Goal: Transaction & Acquisition: Purchase product/service

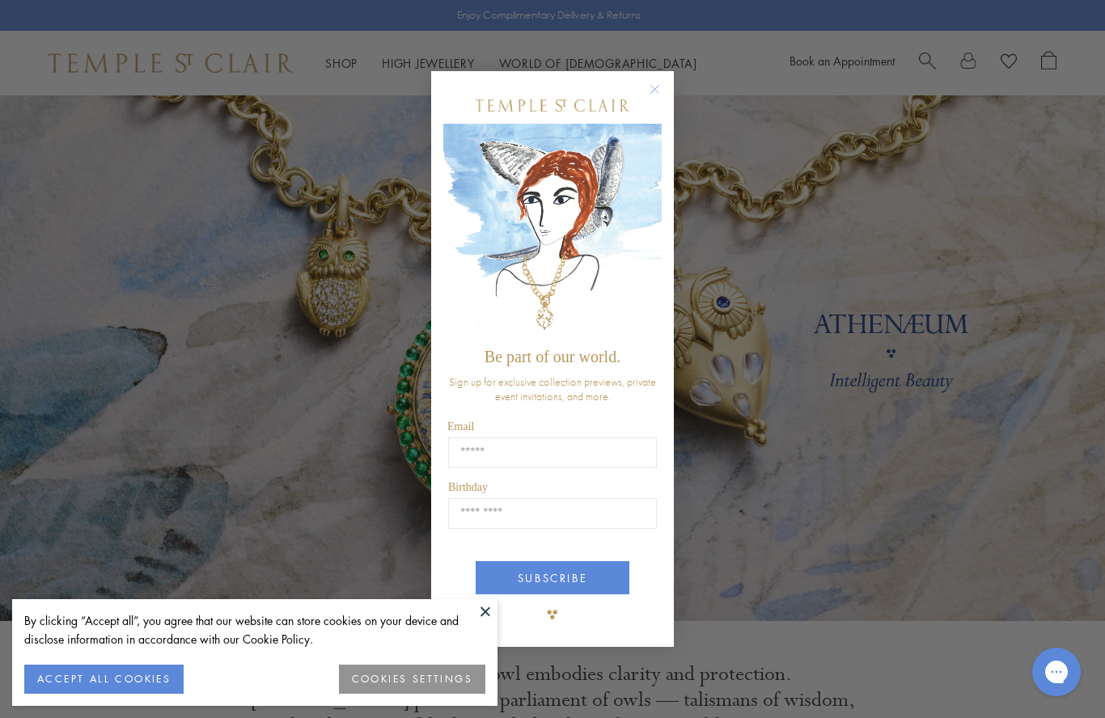
click at [655, 87] on circle "Close dialog" at bounding box center [655, 89] width 19 height 19
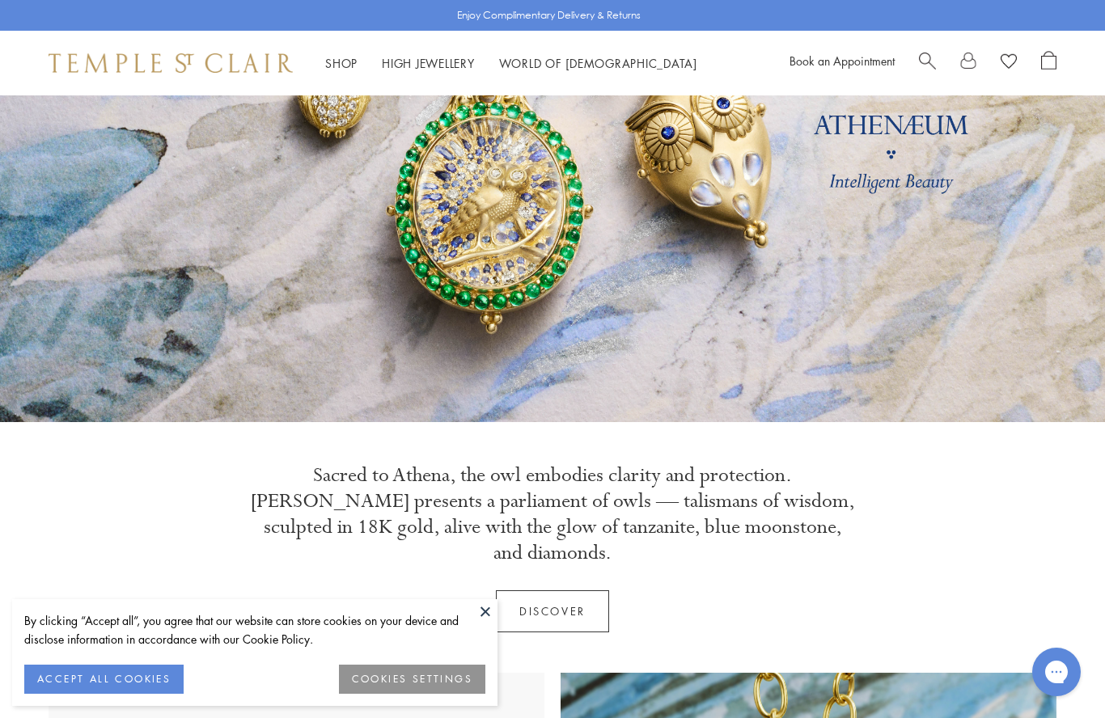
scroll to position [197, 0]
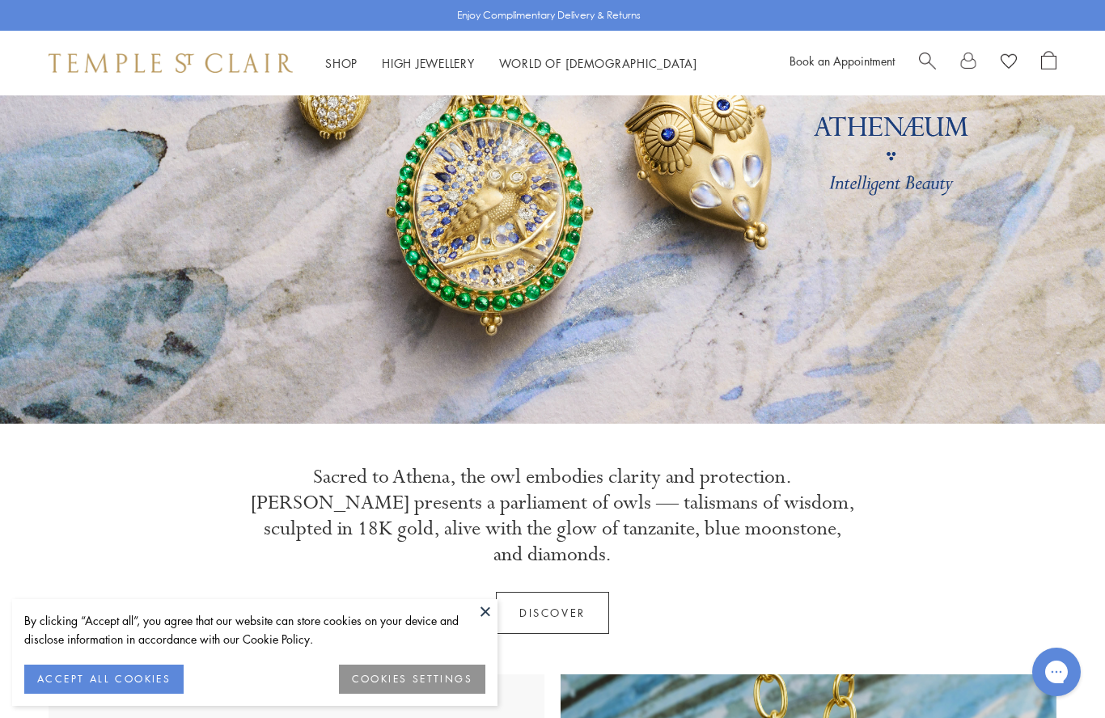
click at [450, 62] on link "High Jewellery High Jewellery" at bounding box center [428, 63] width 93 height 16
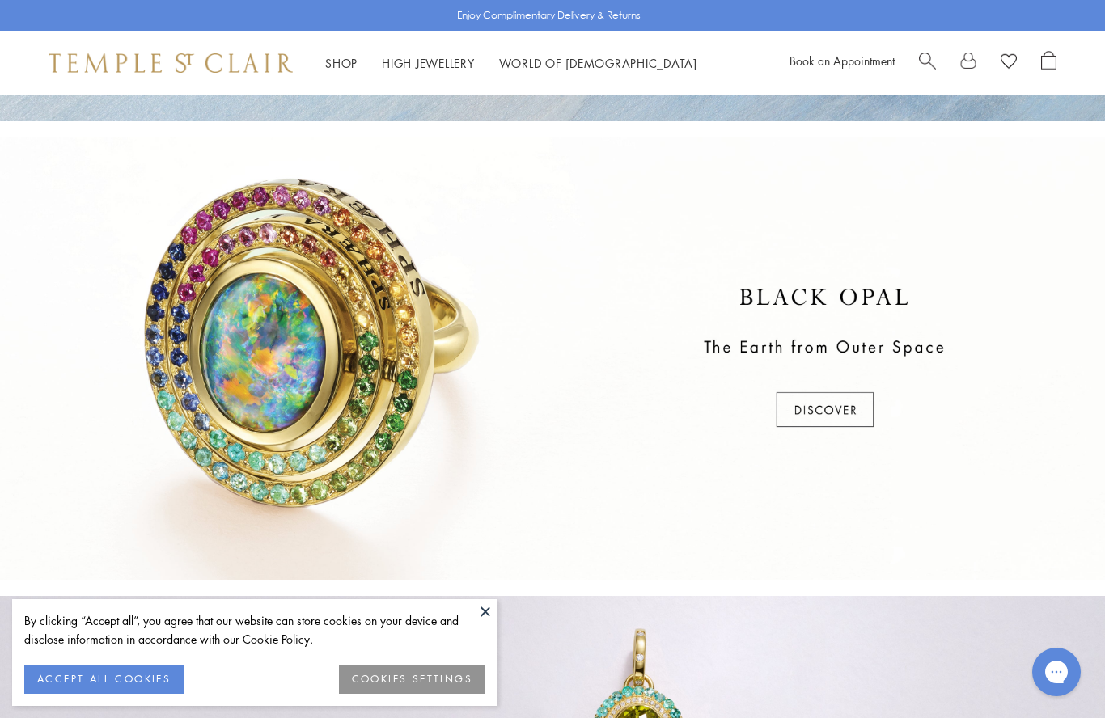
scroll to position [436, 0]
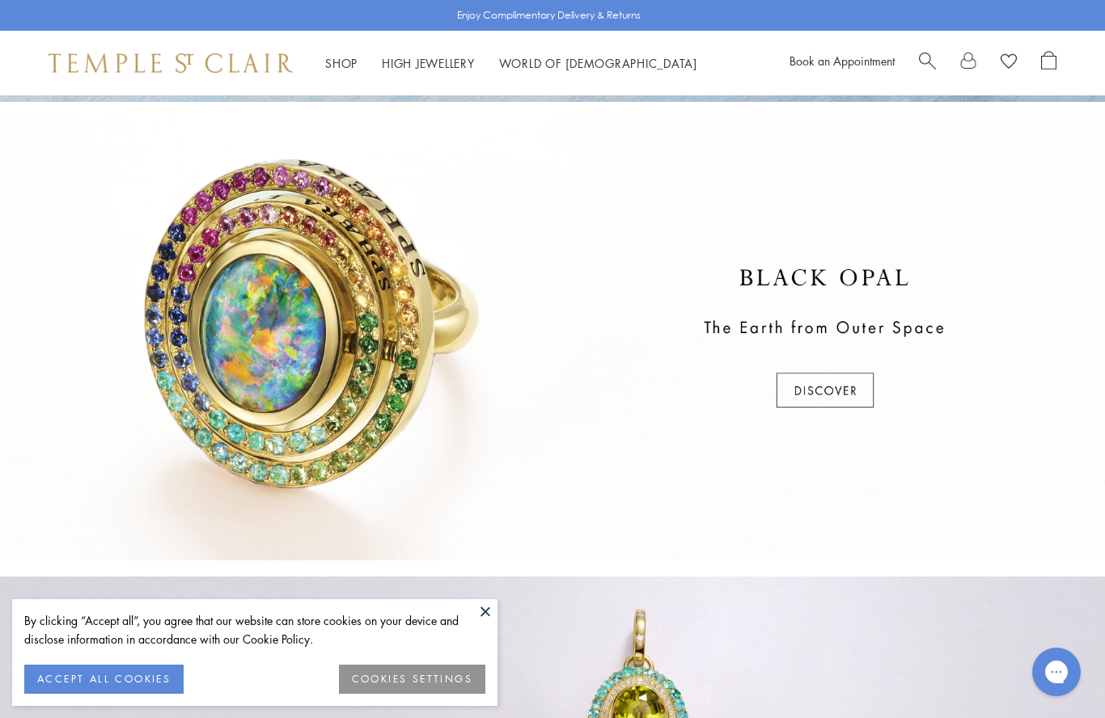
click at [485, 624] on button at bounding box center [485, 612] width 24 height 24
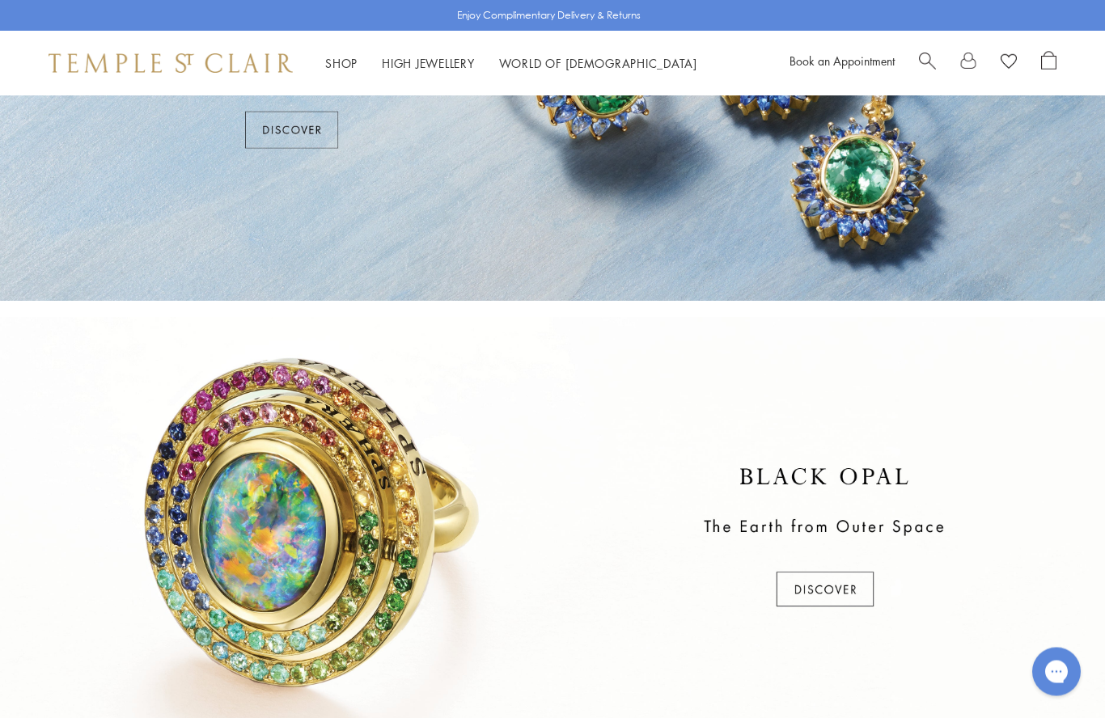
scroll to position [237, 0]
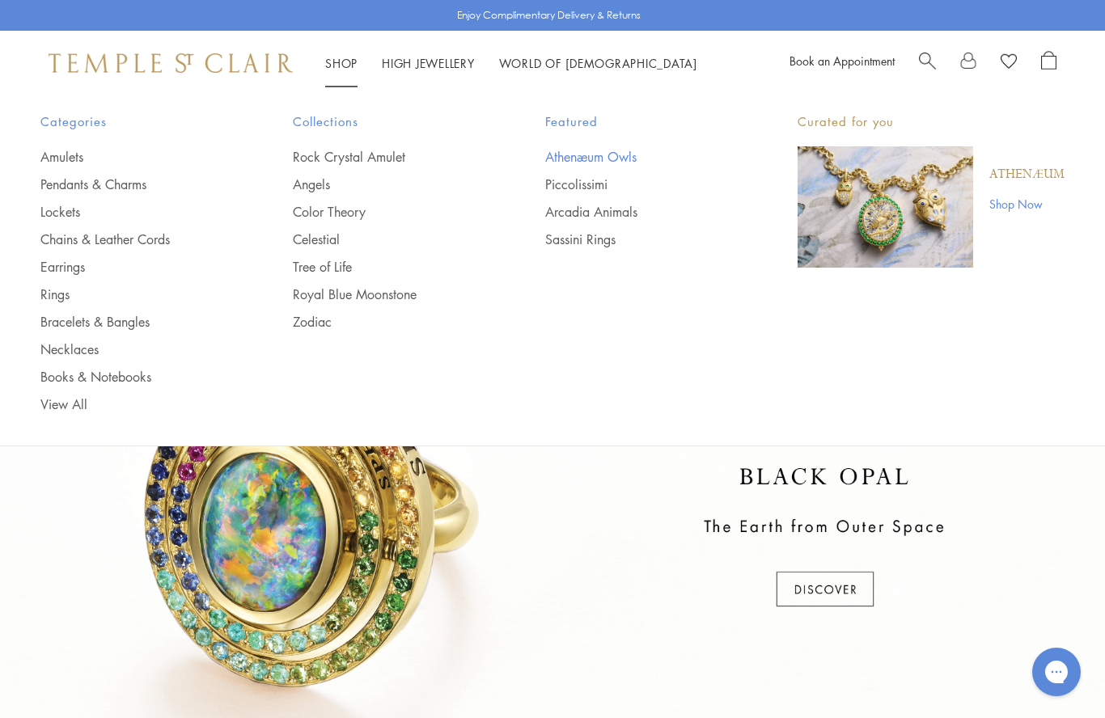
click at [616, 150] on link "Athenæum Owls" at bounding box center [639, 157] width 188 height 18
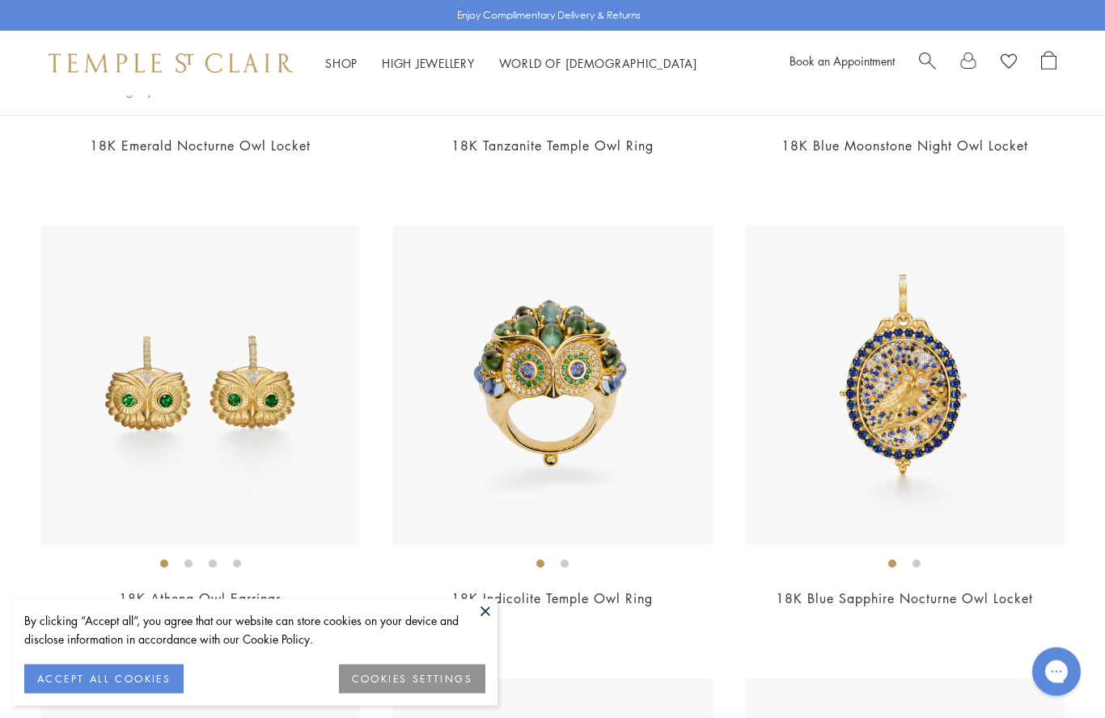
scroll to position [738, 0]
click at [951, 365] on img at bounding box center [905, 386] width 320 height 320
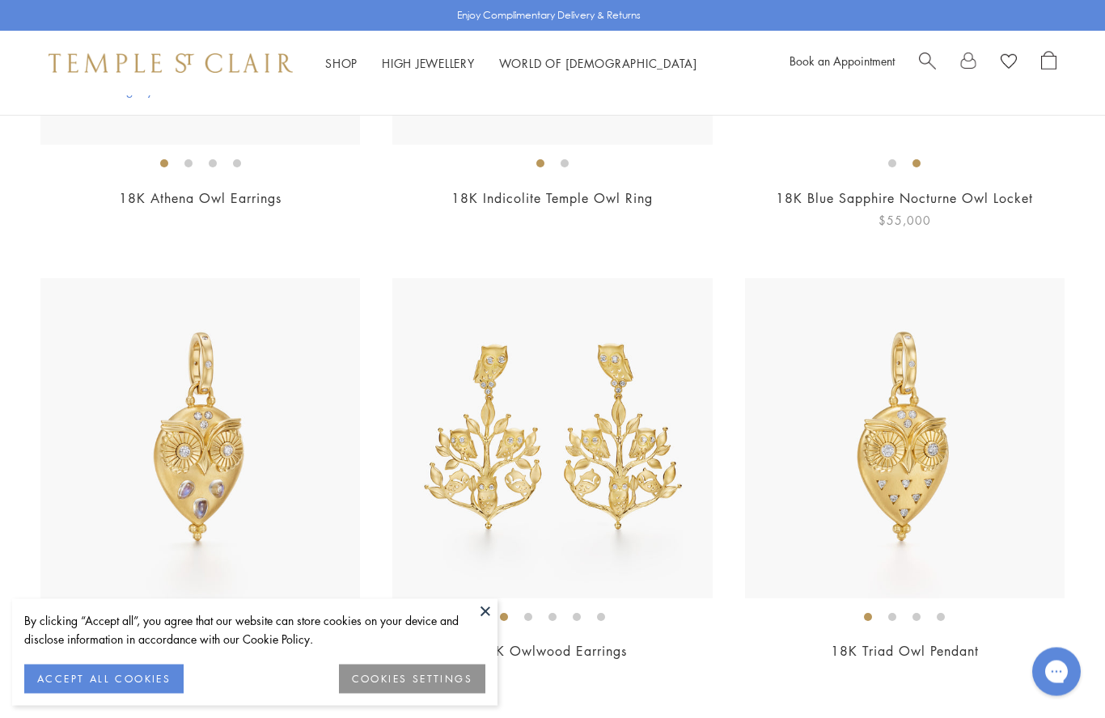
scroll to position [1138, 0]
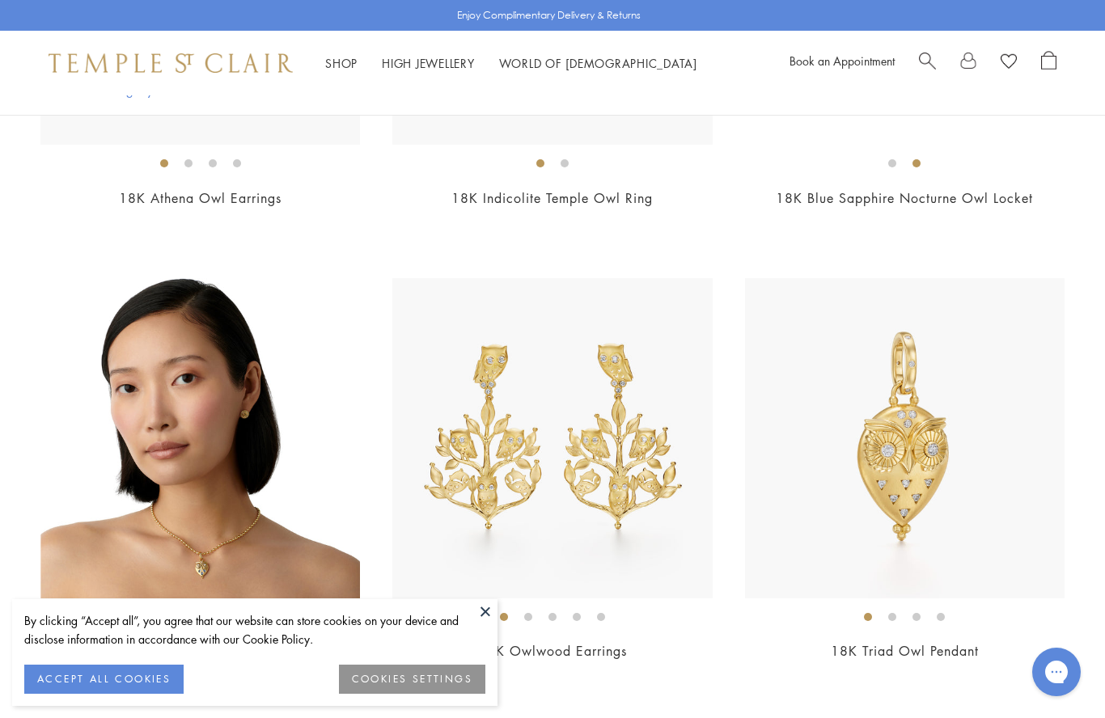
click at [268, 556] on img at bounding box center [200, 438] width 320 height 320
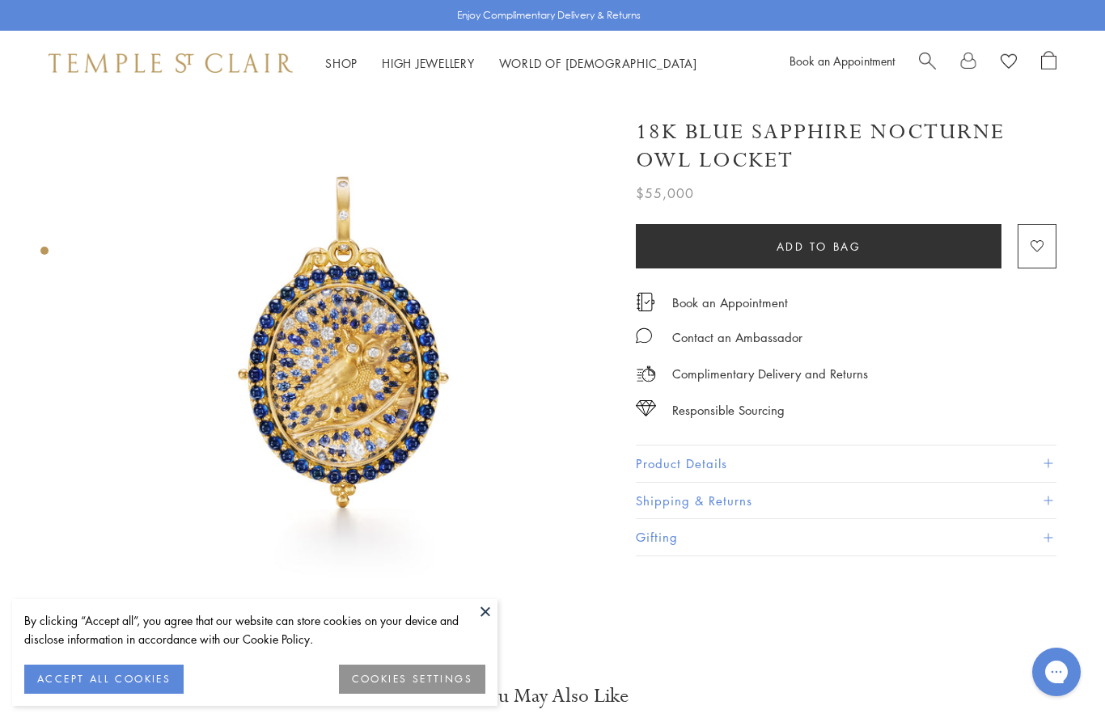
click at [490, 614] on button at bounding box center [485, 612] width 24 height 24
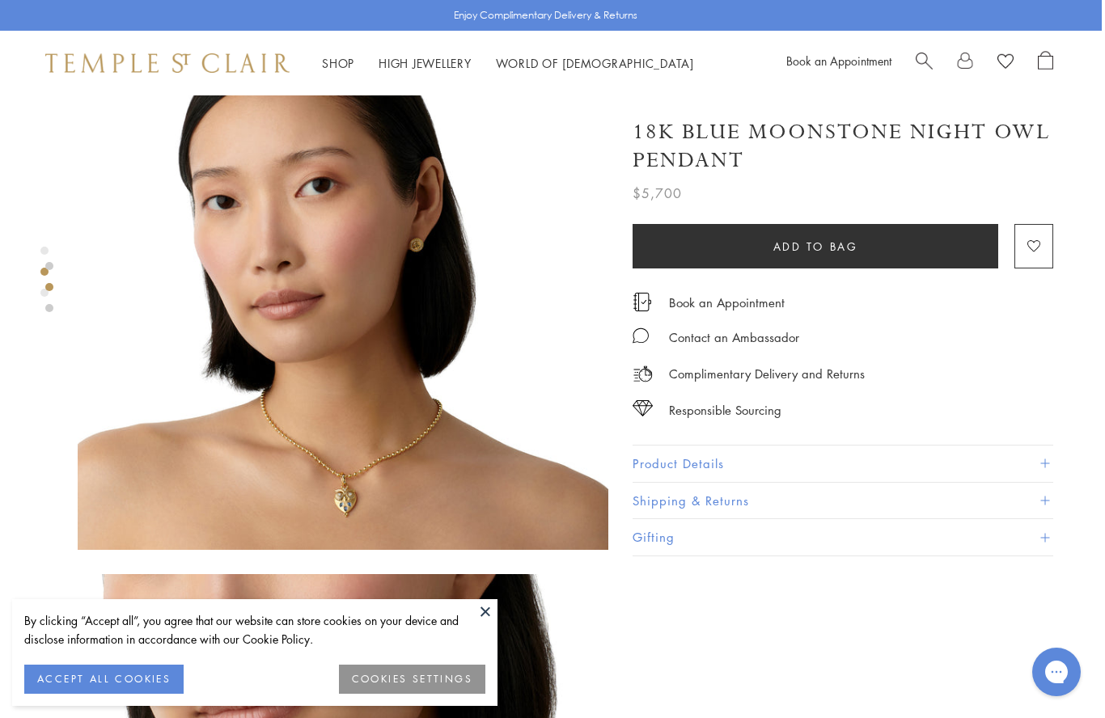
scroll to position [667, 3]
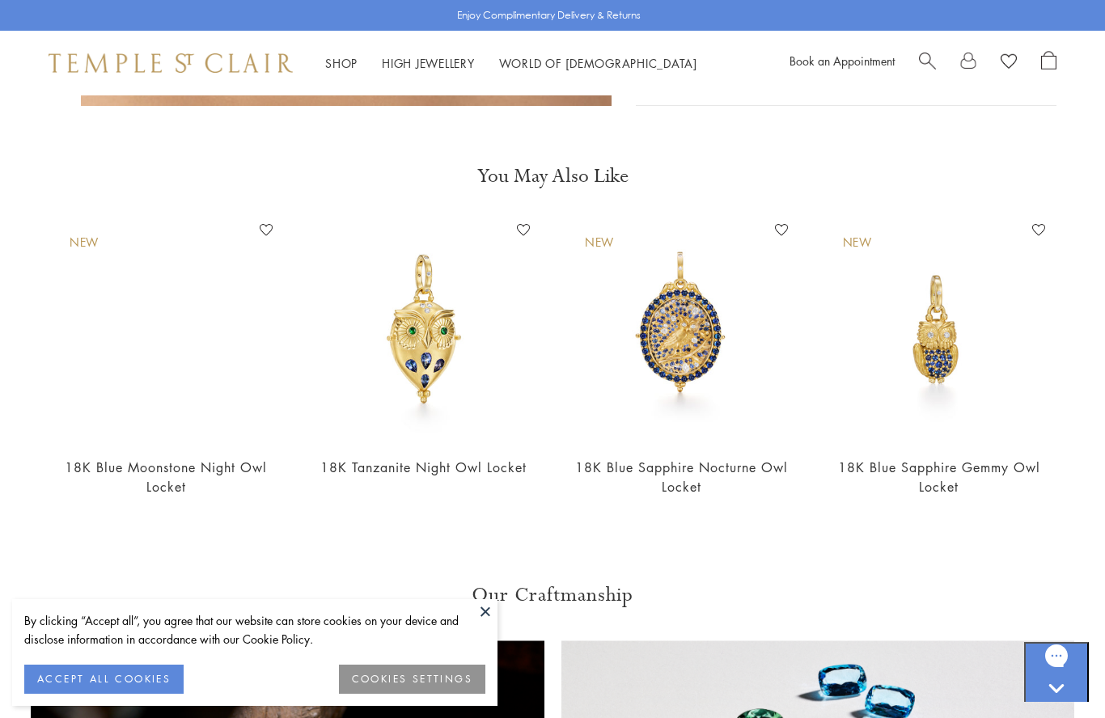
scroll to position [1631, 0]
click at [951, 345] on img at bounding box center [940, 330] width 226 height 226
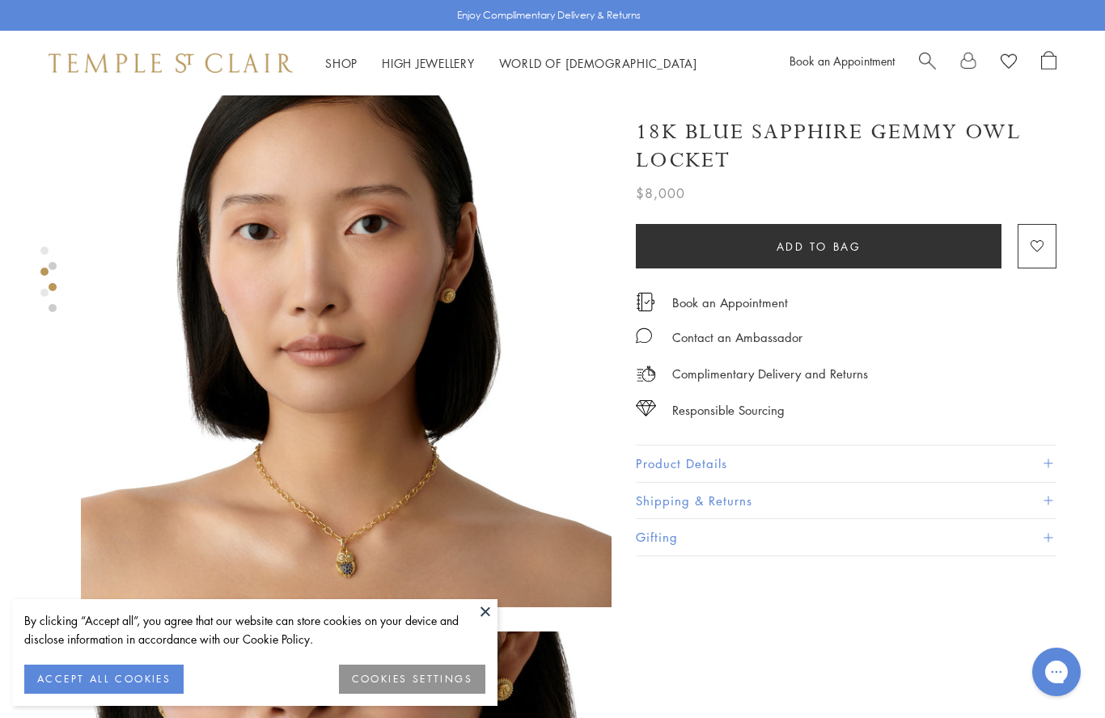
scroll to position [601, 0]
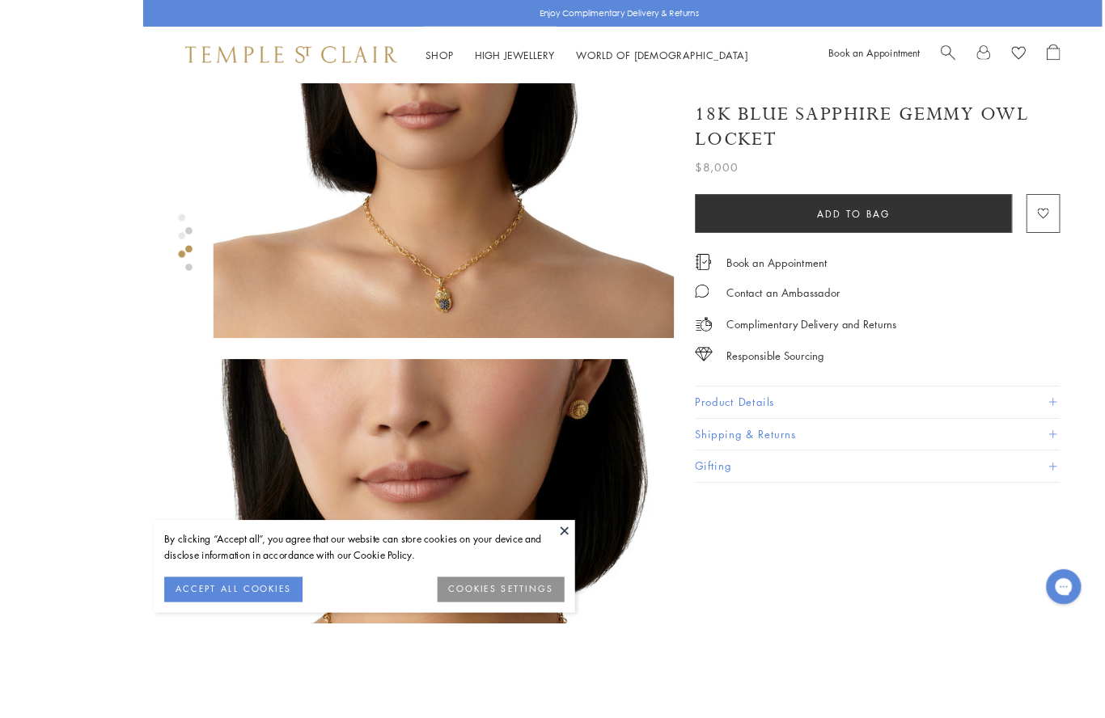
scroll to position [1060, 1]
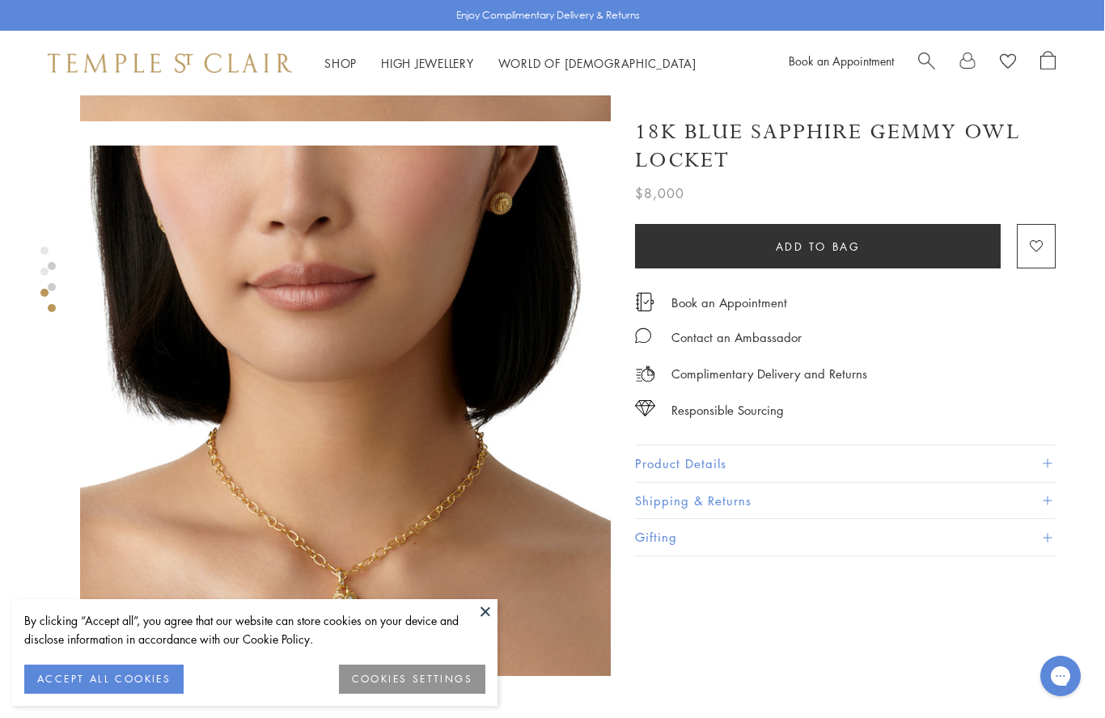
click at [479, 605] on button at bounding box center [485, 612] width 24 height 24
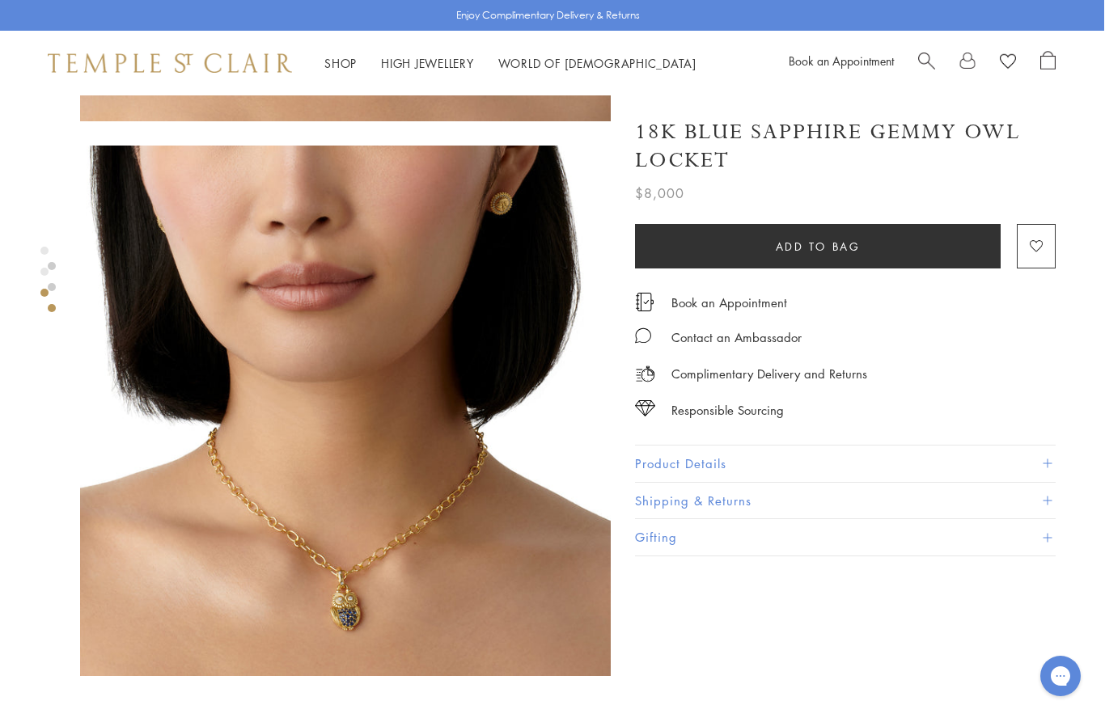
click at [1099, 75] on div "Shop Shop Categories Amulets Pendants & Charms Lockets Chains & Leather Cords E…" at bounding box center [551, 63] width 1105 height 65
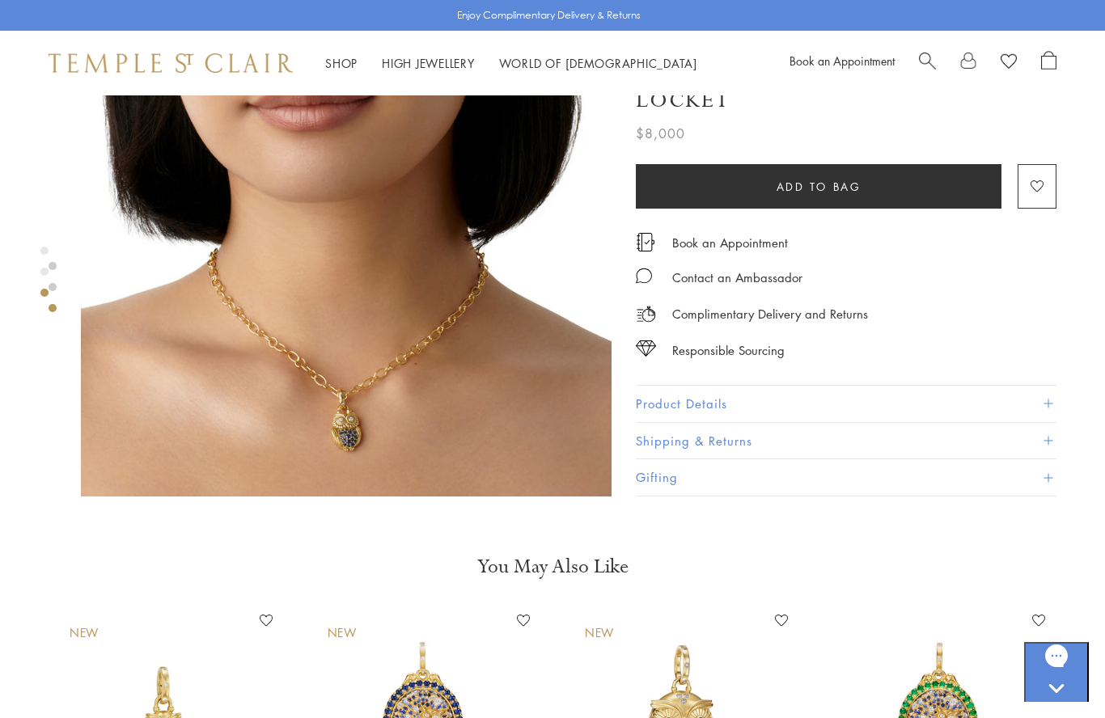
scroll to position [1232, 0]
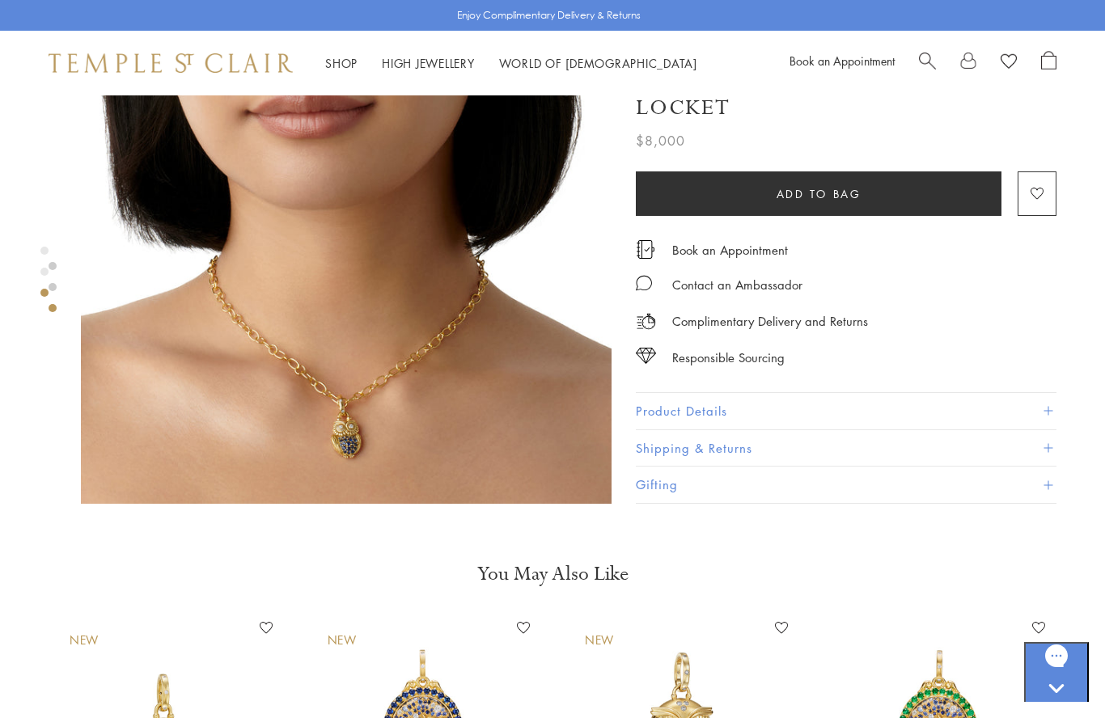
click at [1024, 415] on button "Product Details" at bounding box center [846, 410] width 421 height 36
